Goal: Information Seeking & Learning: Learn about a topic

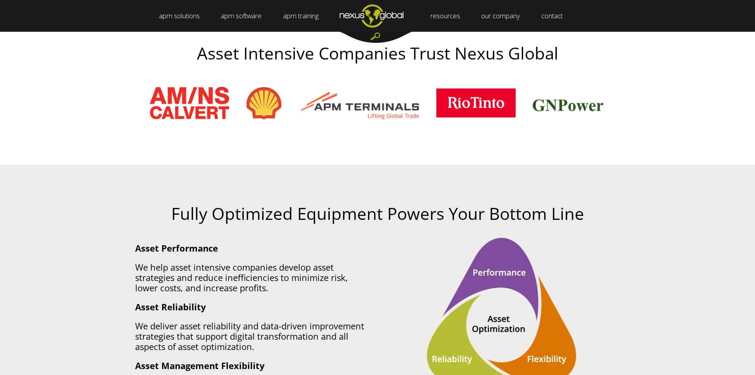
scroll to position [357, 0]
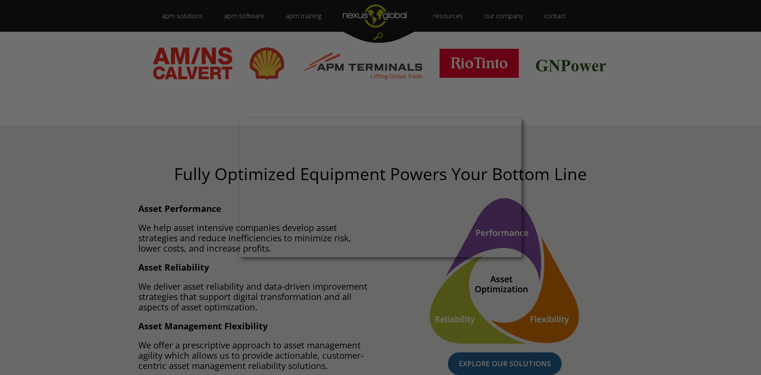
click at [184, 214] on div at bounding box center [384, 189] width 769 height 378
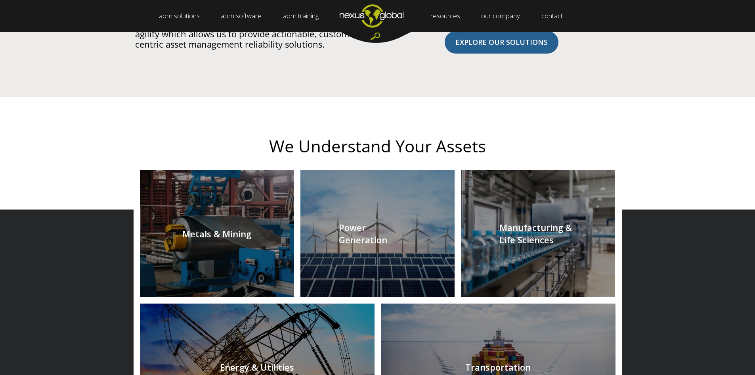
scroll to position [713, 0]
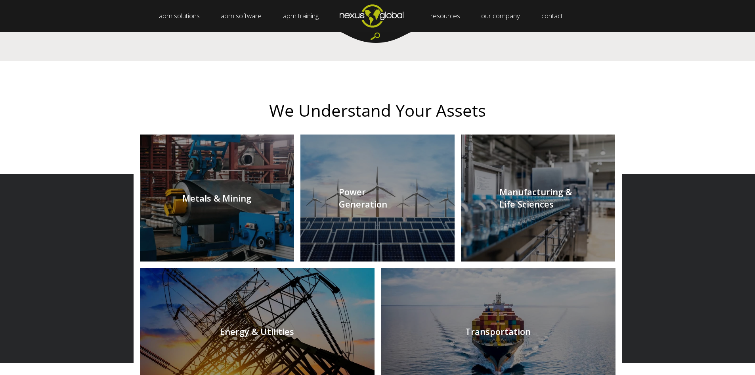
click at [543, 184] on link at bounding box center [538, 197] width 154 height 127
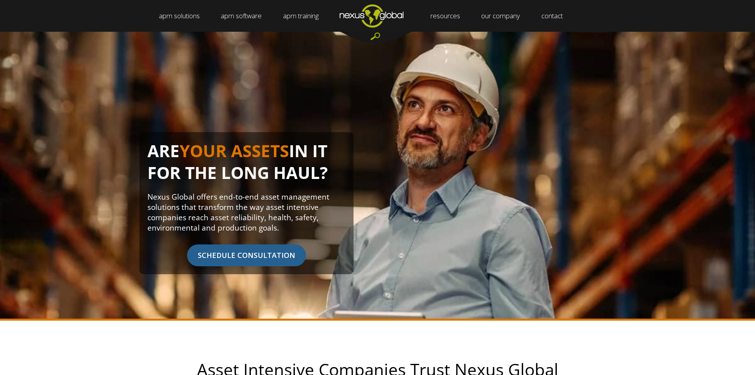
scroll to position [0, 0]
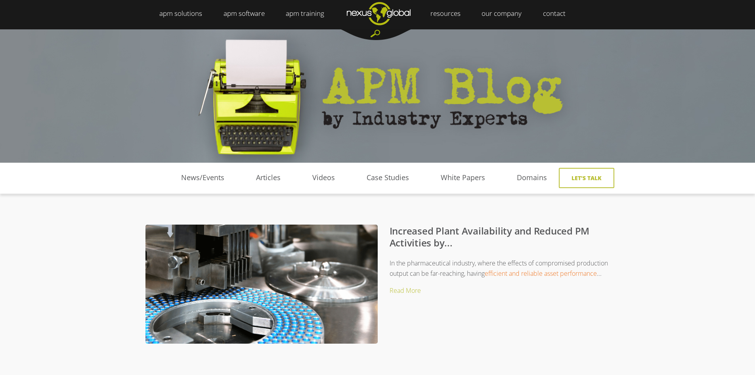
scroll to position [40, 0]
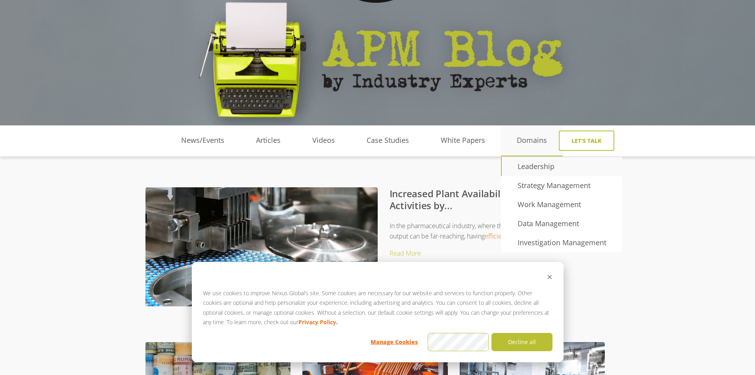
click at [528, 161] on link "Leadership" at bounding box center [536, 167] width 69 height 12
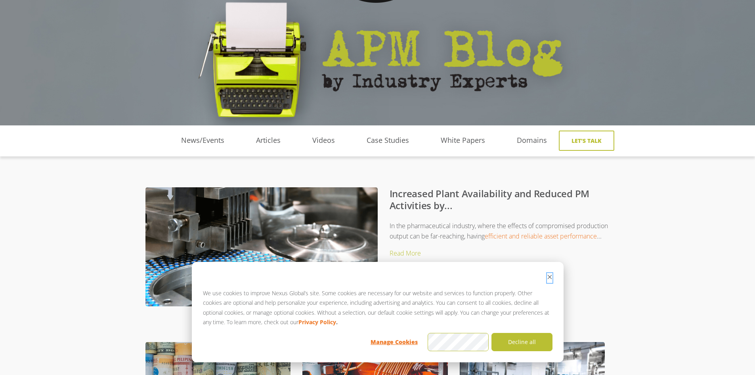
click at [548, 277] on icon "Dismiss cookie banner" at bounding box center [550, 277] width 6 height 6
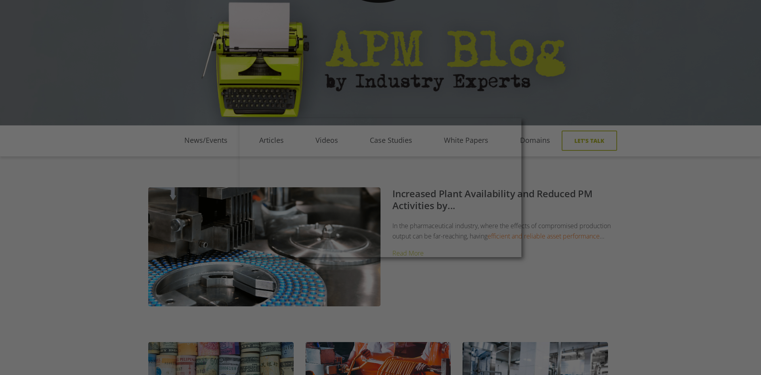
click at [595, 233] on div at bounding box center [384, 189] width 769 height 378
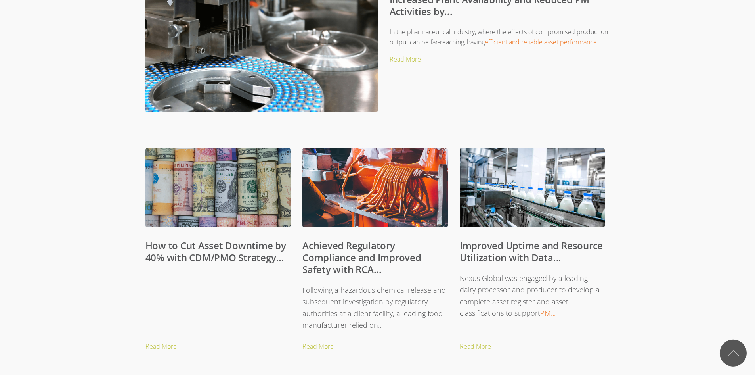
scroll to position [0, 0]
